Goal: Information Seeking & Learning: Learn about a topic

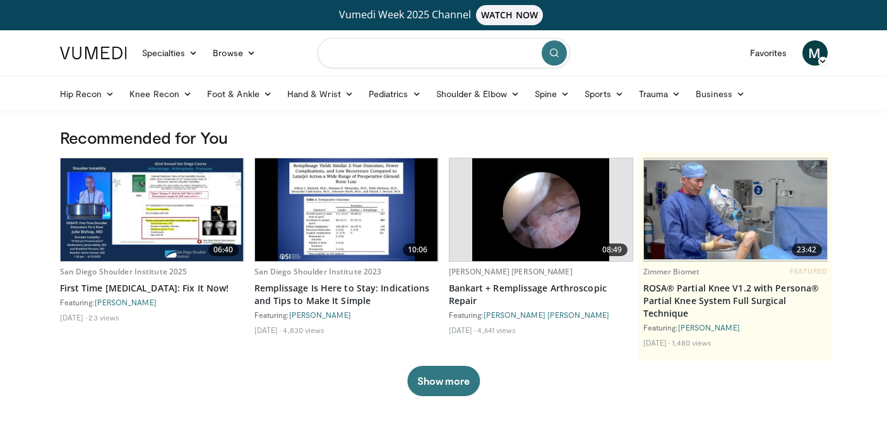
click at [408, 64] on input "Search topics, interventions" at bounding box center [443, 53] width 252 height 30
type input "**********"
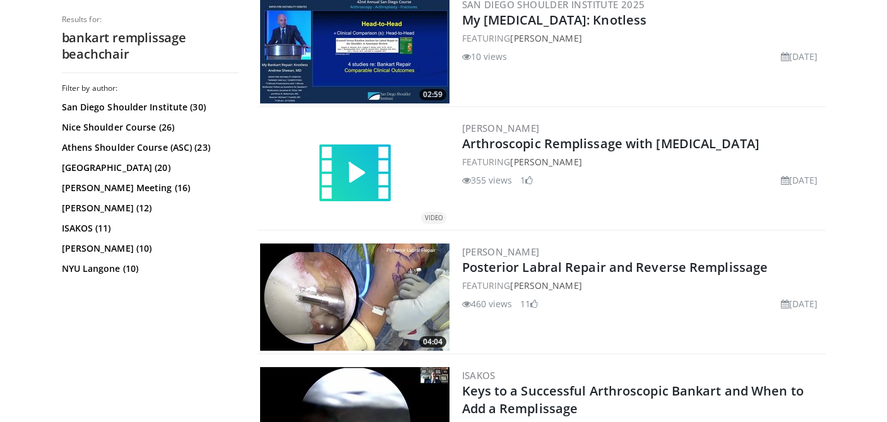
scroll to position [2168, 0]
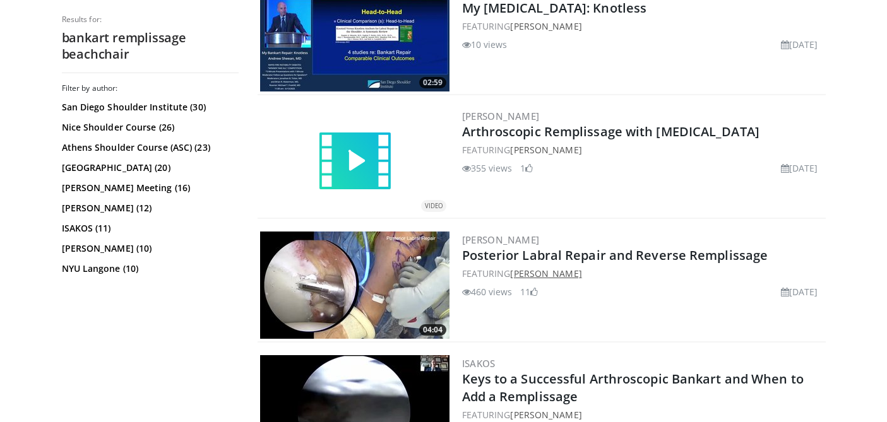
click at [557, 271] on link "[PERSON_NAME]" at bounding box center [545, 274] width 71 height 12
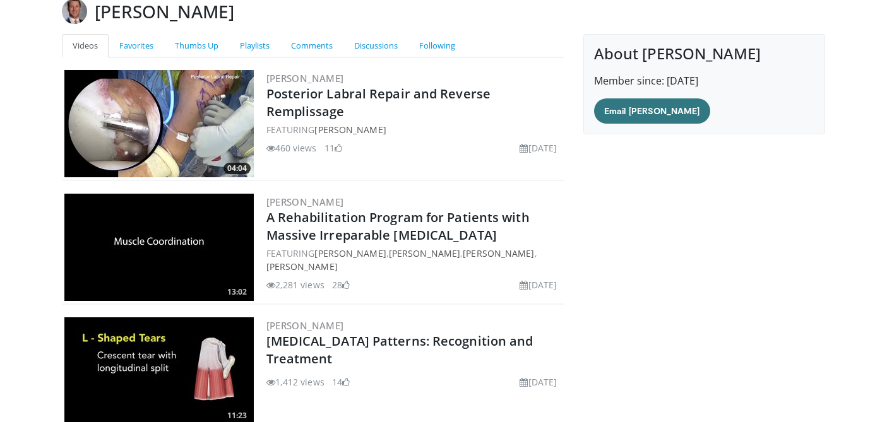
scroll to position [116, 0]
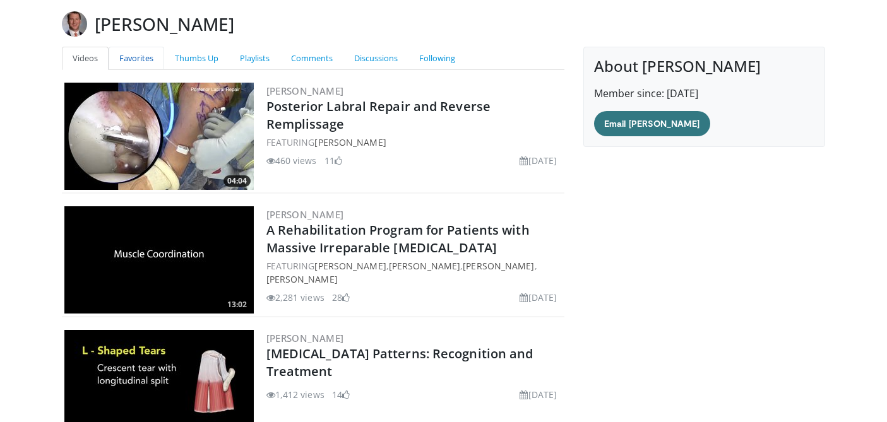
click at [136, 59] on link "Favorites" at bounding box center [137, 58] width 56 height 23
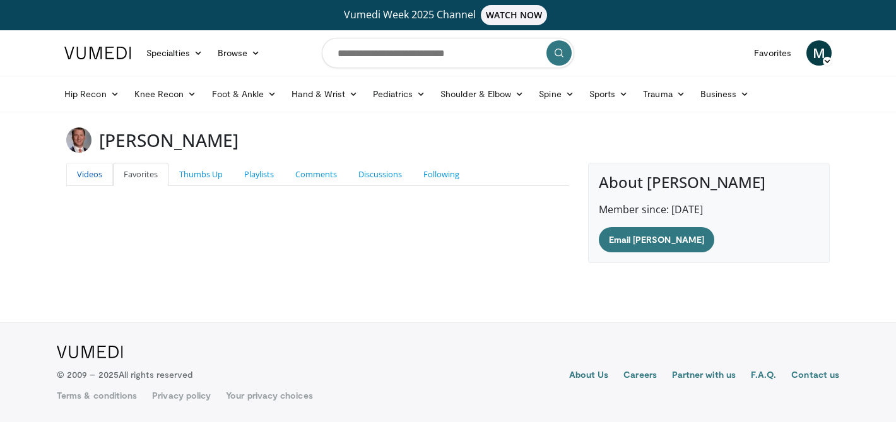
click at [94, 174] on link "Videos" at bounding box center [89, 174] width 47 height 23
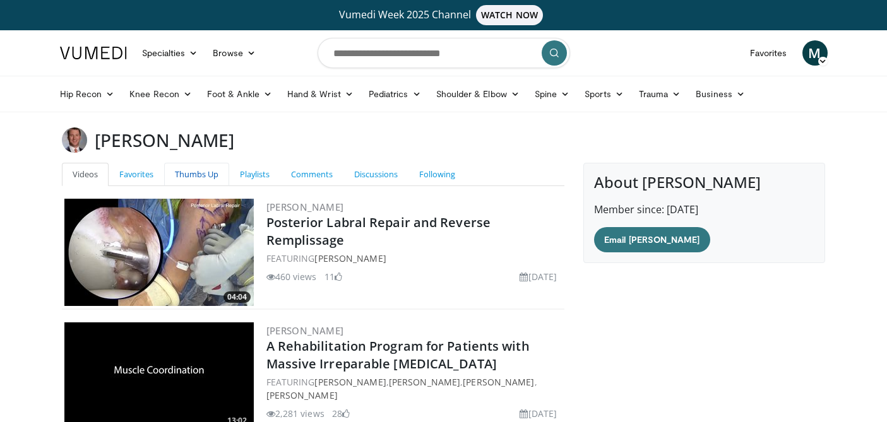
click at [201, 177] on link "Thumbs Up" at bounding box center [196, 174] width 65 height 23
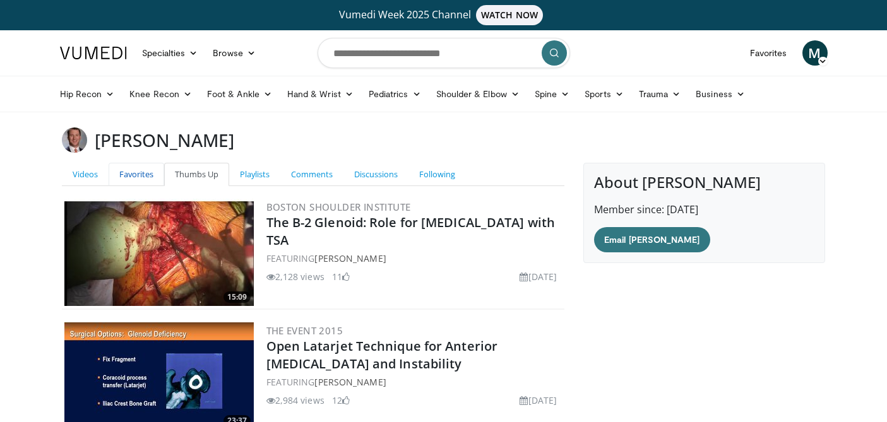
click at [146, 176] on link "Favorites" at bounding box center [137, 174] width 56 height 23
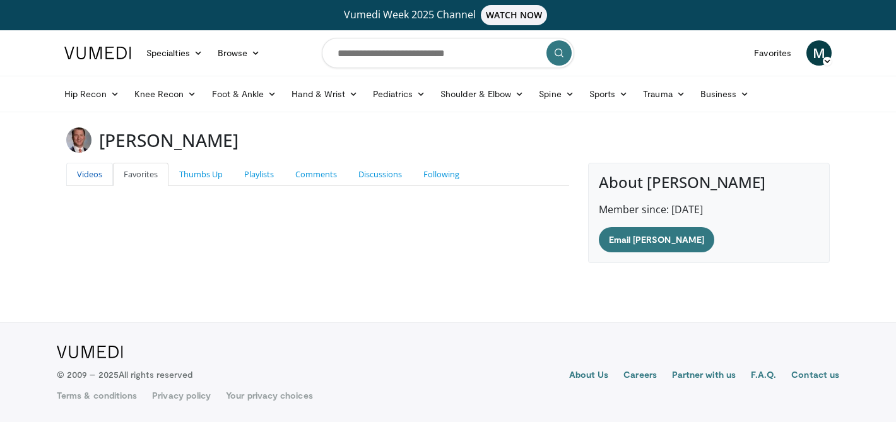
click at [92, 175] on link "Videos" at bounding box center [89, 174] width 47 height 23
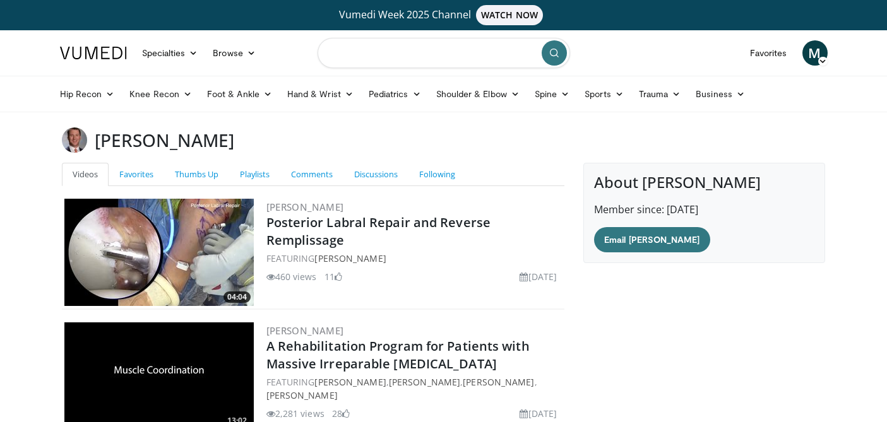
click at [416, 56] on input "Search topics, interventions" at bounding box center [443, 53] width 252 height 30
type input "**********"
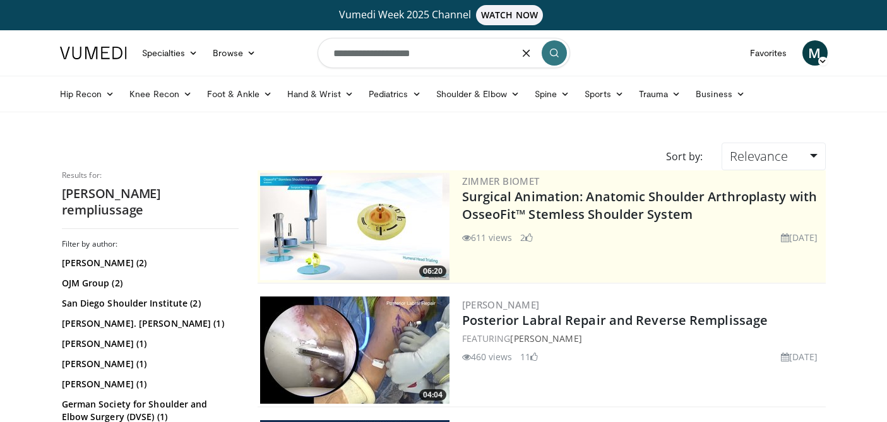
click at [394, 56] on input "**********" at bounding box center [443, 53] width 252 height 30
type input "**********"
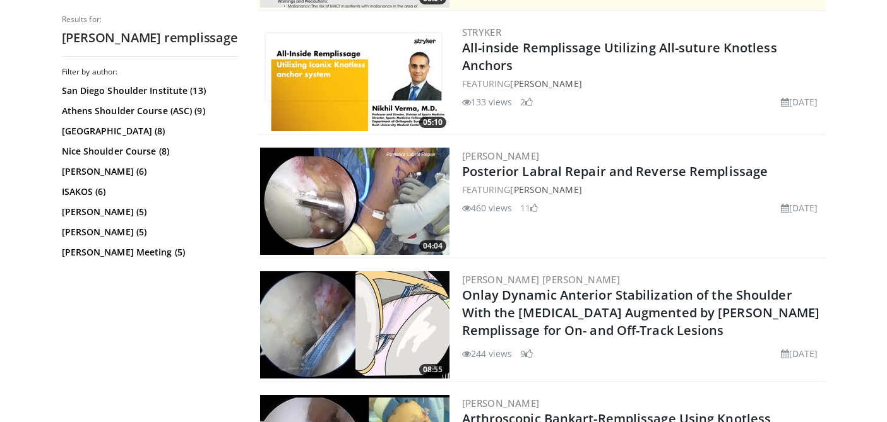
scroll to position [425, 0]
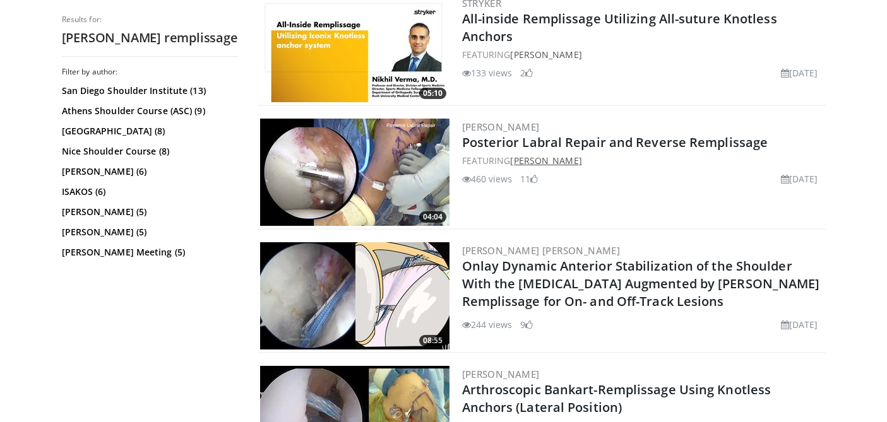
click at [557, 160] on link "[PERSON_NAME]" at bounding box center [545, 161] width 71 height 12
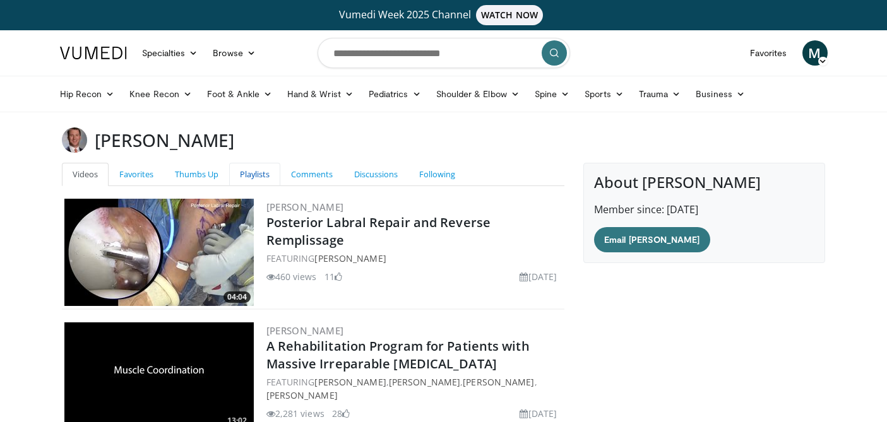
click at [260, 175] on link "Playlists" at bounding box center [254, 174] width 51 height 23
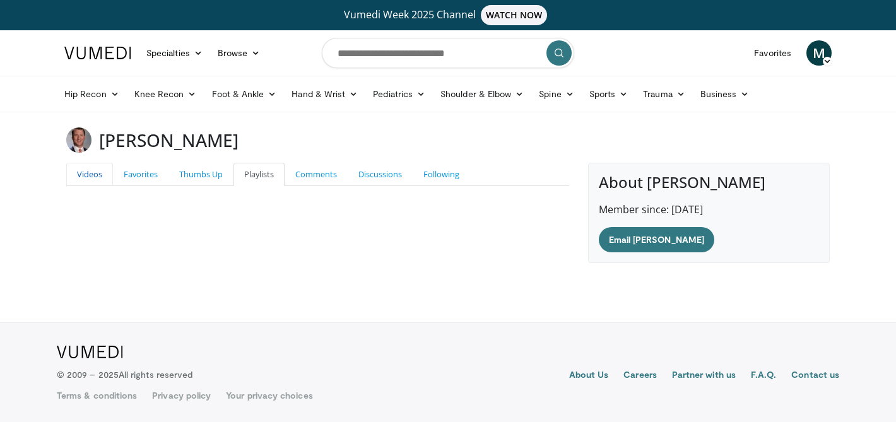
click at [92, 179] on link "Videos" at bounding box center [89, 174] width 47 height 23
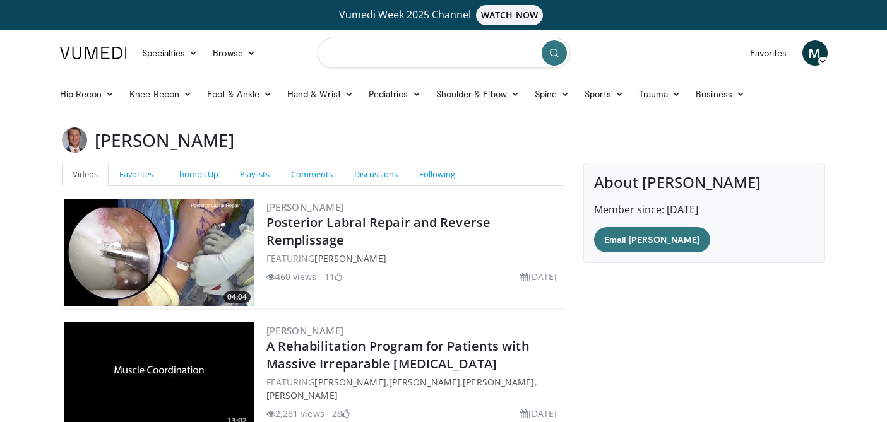
click at [463, 61] on input "Search topics, interventions" at bounding box center [443, 53] width 252 height 30
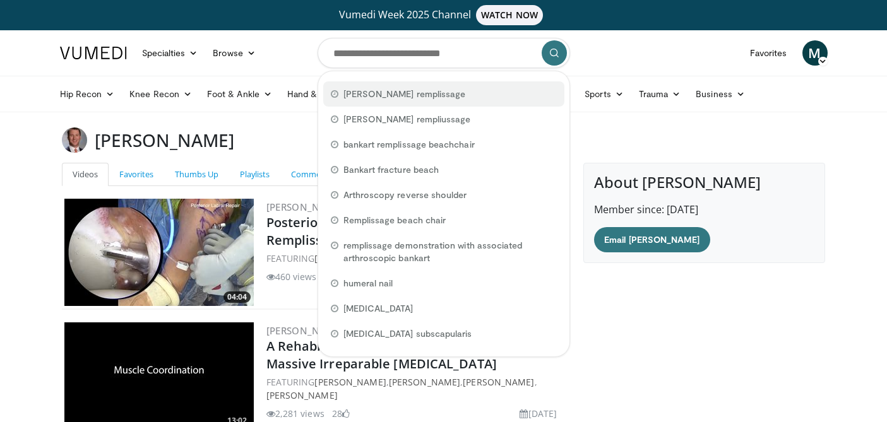
click at [428, 87] on div "[PERSON_NAME] remplissage" at bounding box center [443, 93] width 241 height 25
type input "**********"
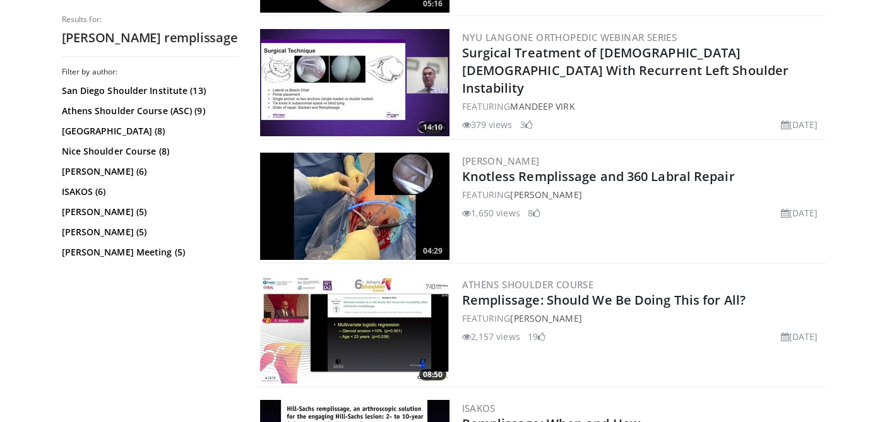
scroll to position [1629, 0]
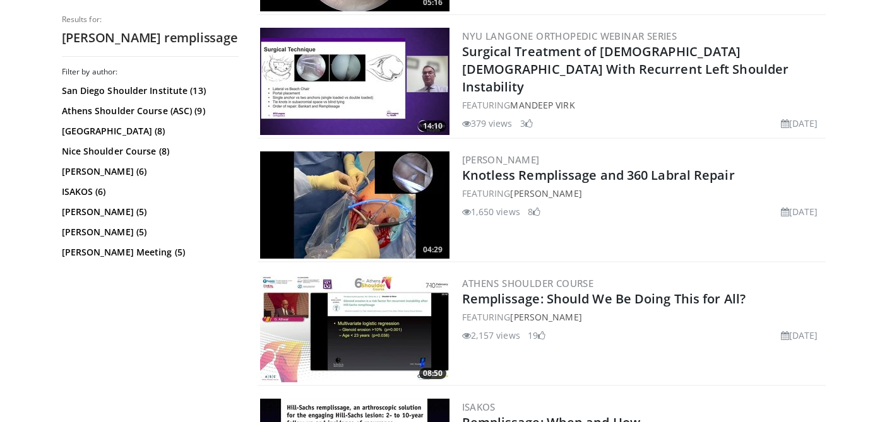
click at [506, 60] on h2 "Surgical Treatment of [DEMOGRAPHIC_DATA] [DEMOGRAPHIC_DATA] With Recurrent Left…" at bounding box center [642, 69] width 361 height 53
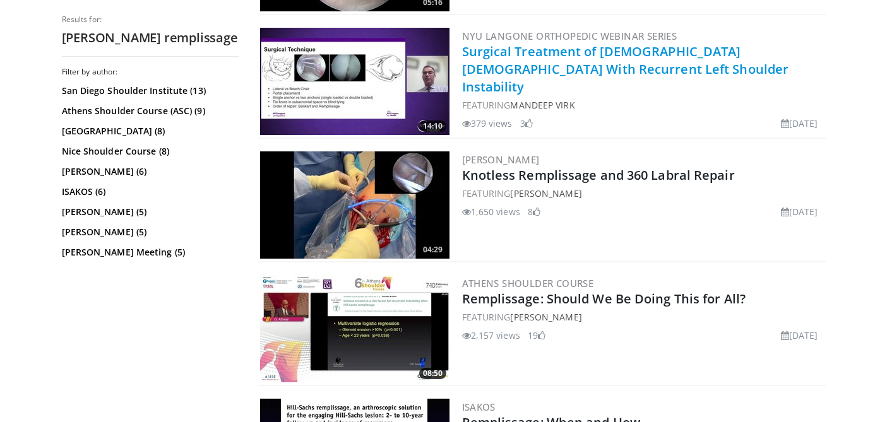
click at [504, 50] on link "Surgical Treatment of [DEMOGRAPHIC_DATA] [DEMOGRAPHIC_DATA] With Recurrent Left…" at bounding box center [625, 69] width 327 height 52
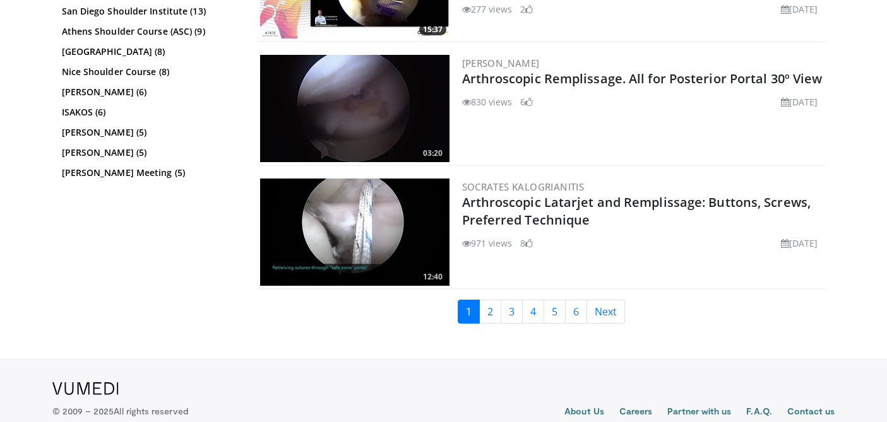
scroll to position [3088, 0]
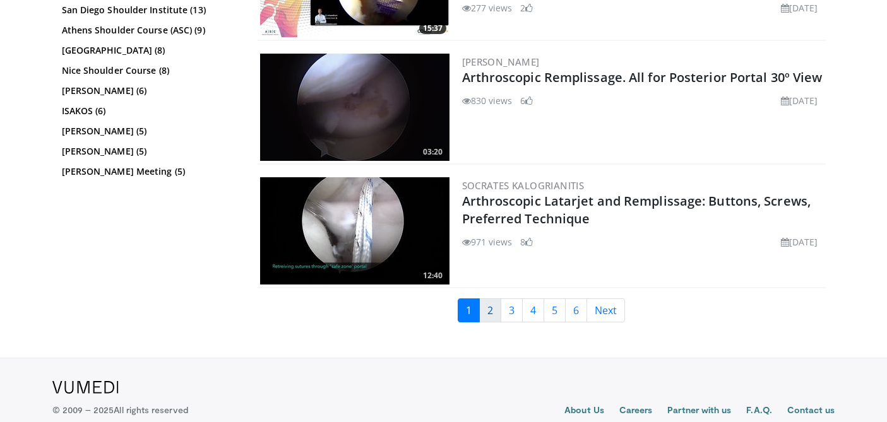
click at [495, 310] on link "2" at bounding box center [490, 310] width 22 height 24
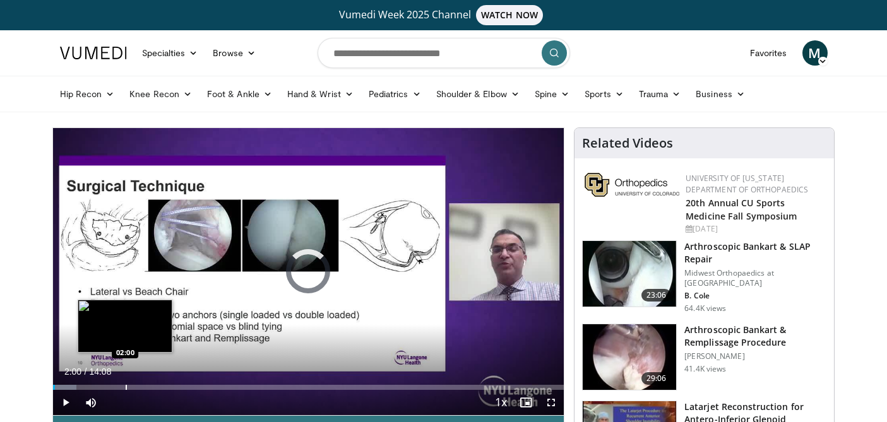
click at [126, 385] on div "Progress Bar" at bounding box center [126, 387] width 1 height 5
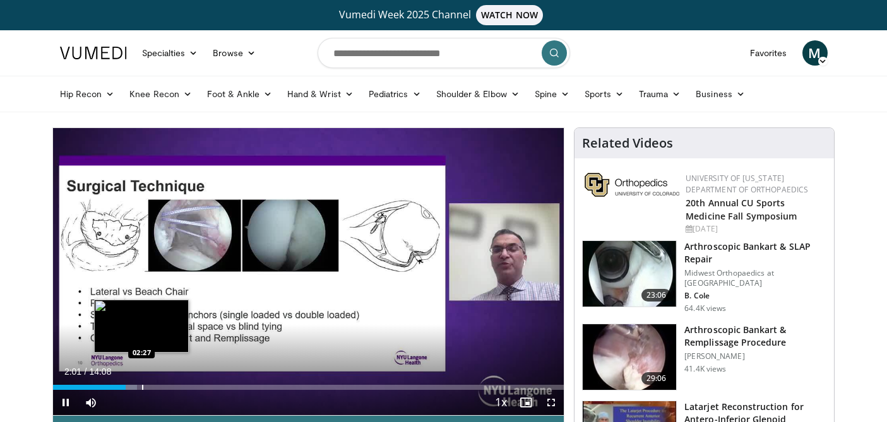
click at [141, 385] on video-js "**********" at bounding box center [308, 272] width 511 height 288
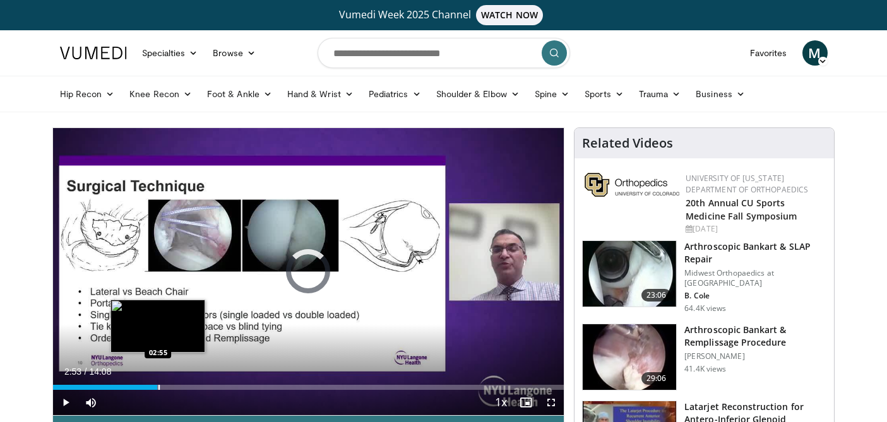
click at [157, 385] on div "Loaded : 21.02% 02:02 02:55" at bounding box center [308, 387] width 511 height 5
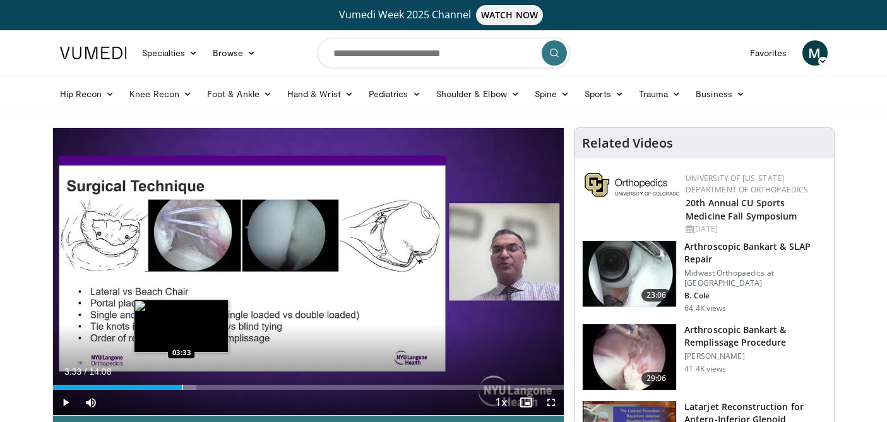
click at [182, 387] on div "Progress Bar" at bounding box center [182, 387] width 1 height 5
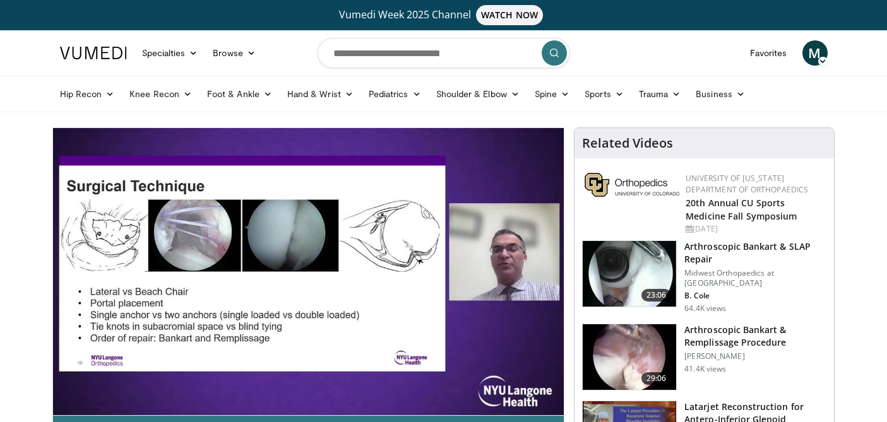
click at [194, 387] on div "10 seconds Tap to unmute" at bounding box center [308, 271] width 511 height 287
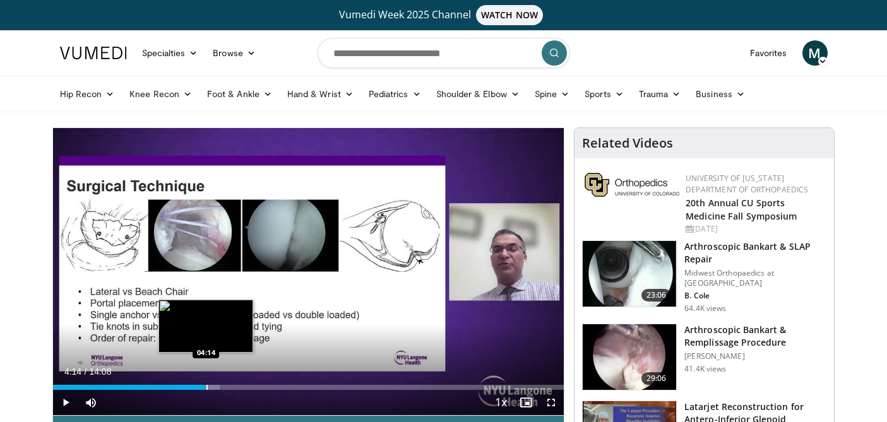
click at [206, 385] on div "Progress Bar" at bounding box center [206, 387] width 1 height 5
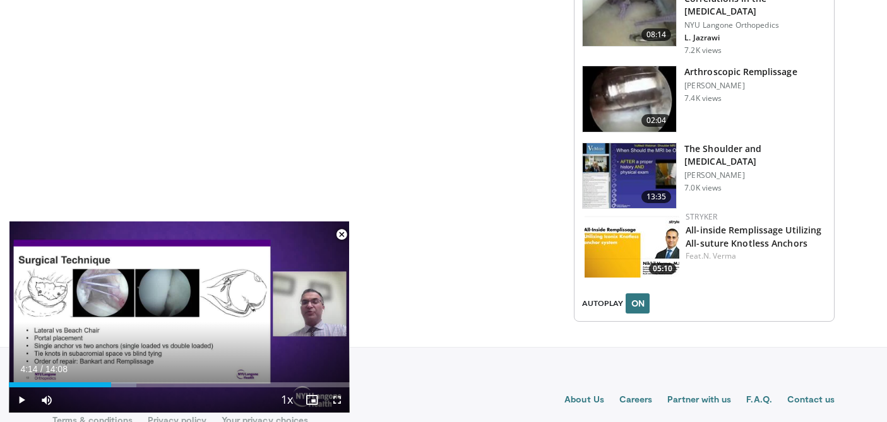
scroll to position [1535, 0]
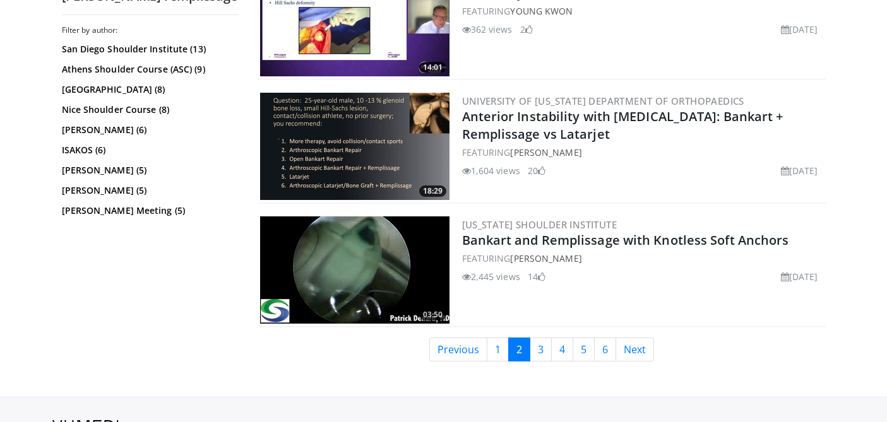
scroll to position [3049, 0]
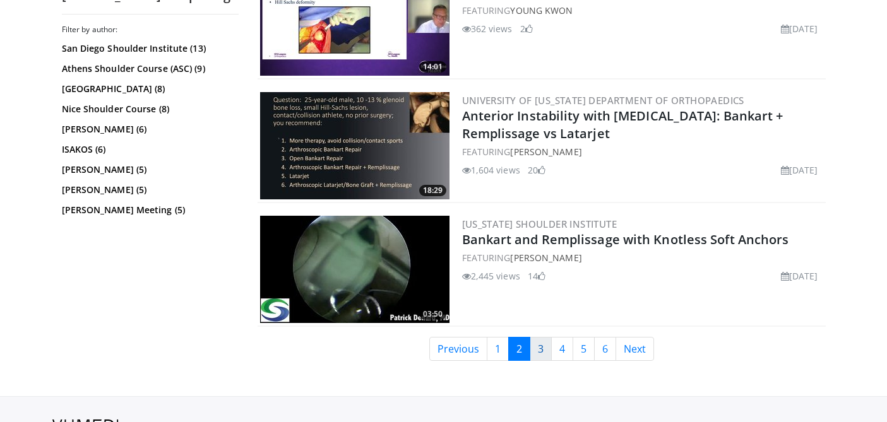
click at [539, 341] on link "3" at bounding box center [540, 349] width 22 height 24
